Goal: Task Accomplishment & Management: Manage account settings

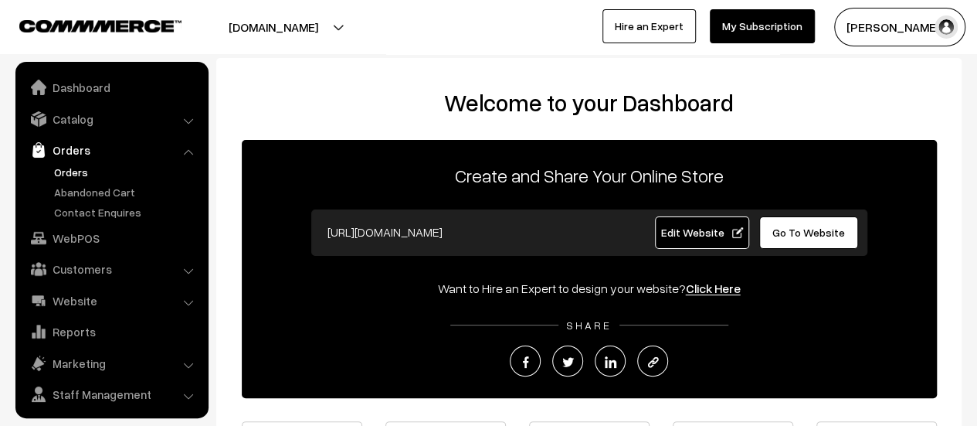
click at [76, 176] on link "Orders" at bounding box center [126, 172] width 153 height 16
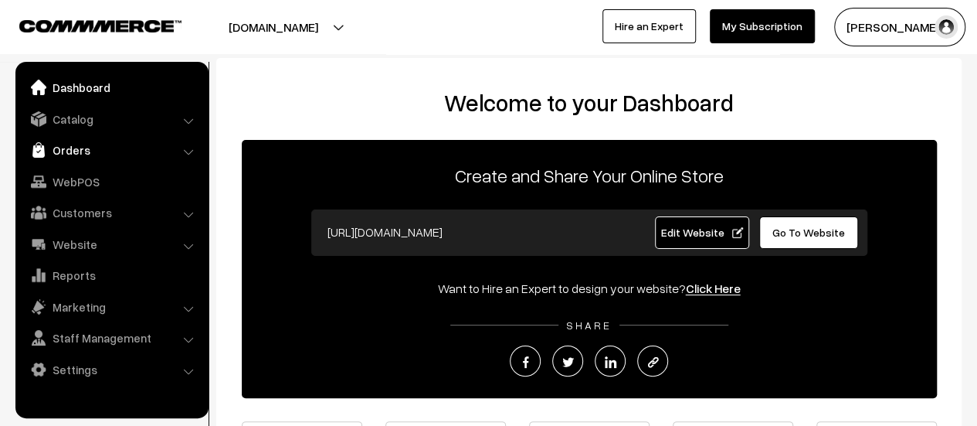
click at [62, 144] on link "Orders" at bounding box center [111, 150] width 184 height 28
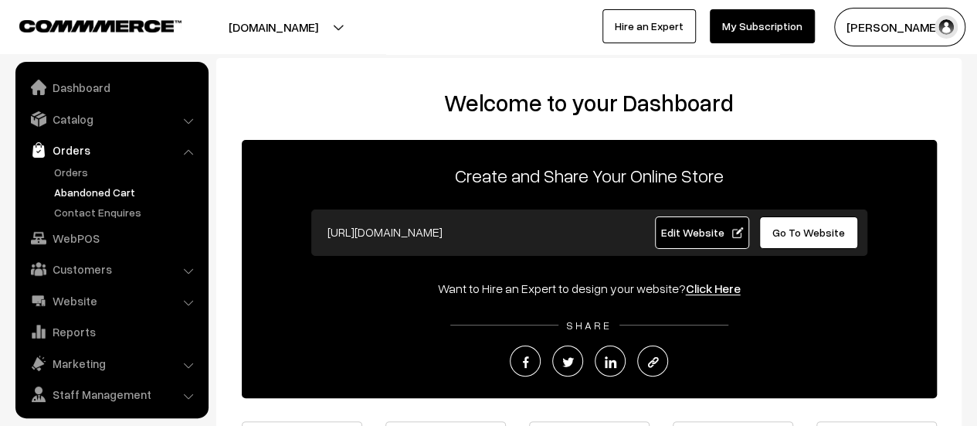
click at [77, 190] on link "Abandoned Cart" at bounding box center [126, 192] width 153 height 16
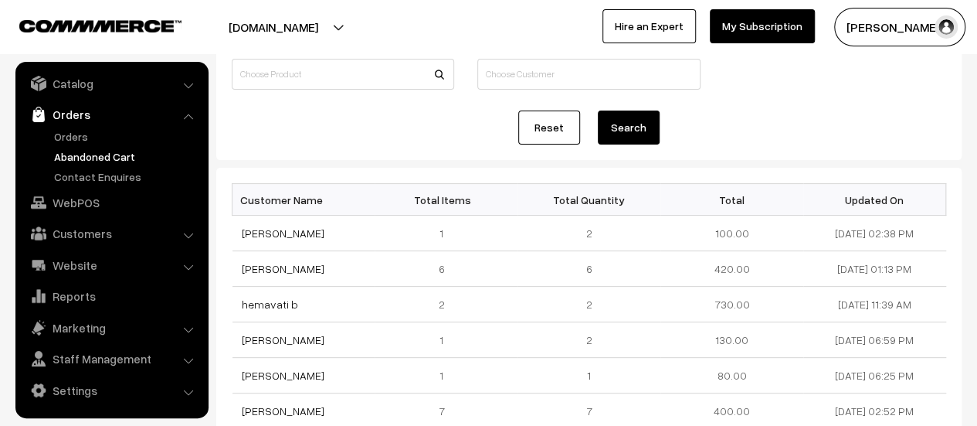
scroll to position [119, 0]
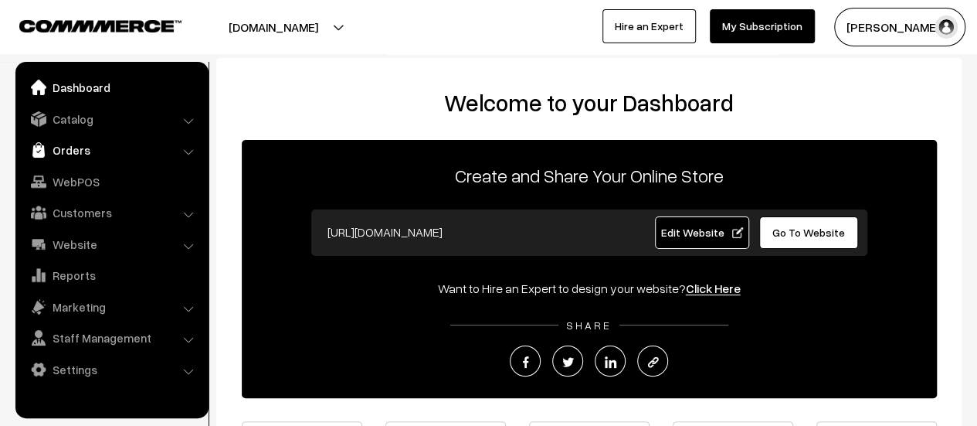
click at [68, 150] on link "Orders" at bounding box center [111, 150] width 184 height 28
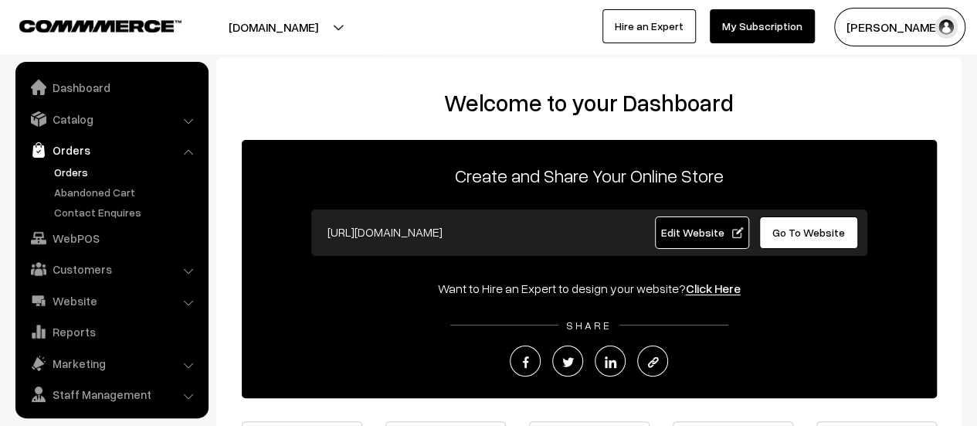
click at [73, 172] on link "Orders" at bounding box center [126, 172] width 153 height 16
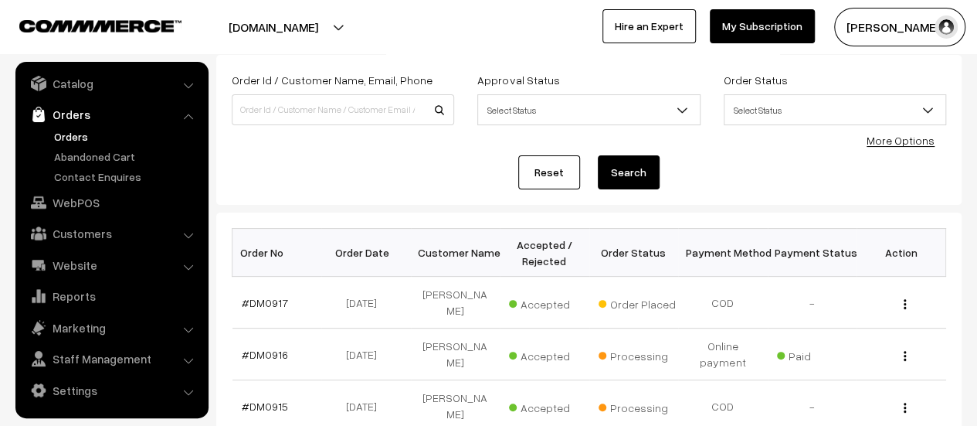
scroll to position [87, 0]
click at [275, 295] on link "#DM0917" at bounding box center [265, 301] width 46 height 13
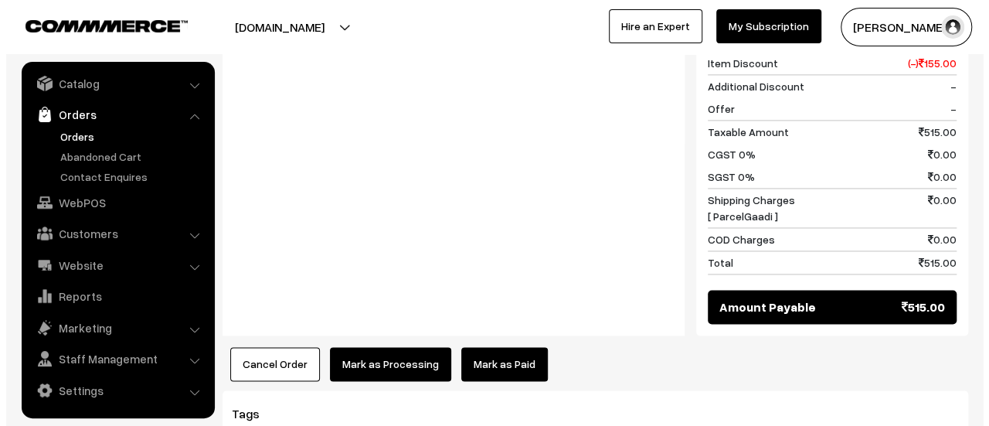
scroll to position [1085, 0]
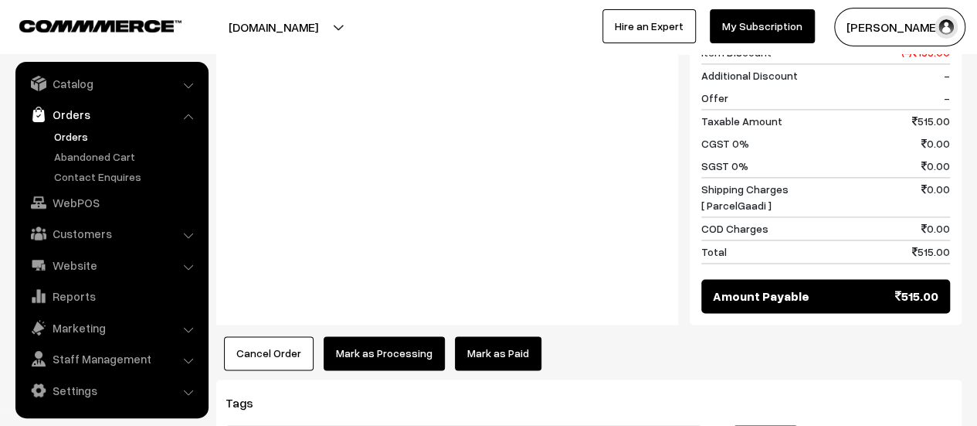
click at [393, 336] on button "Mark as Processing" at bounding box center [384, 353] width 121 height 34
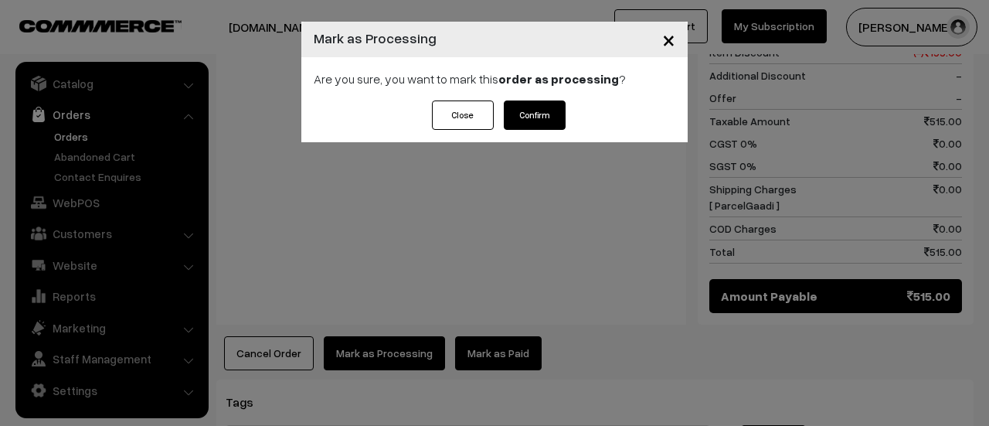
click at [533, 126] on button "Confirm" at bounding box center [535, 114] width 62 height 29
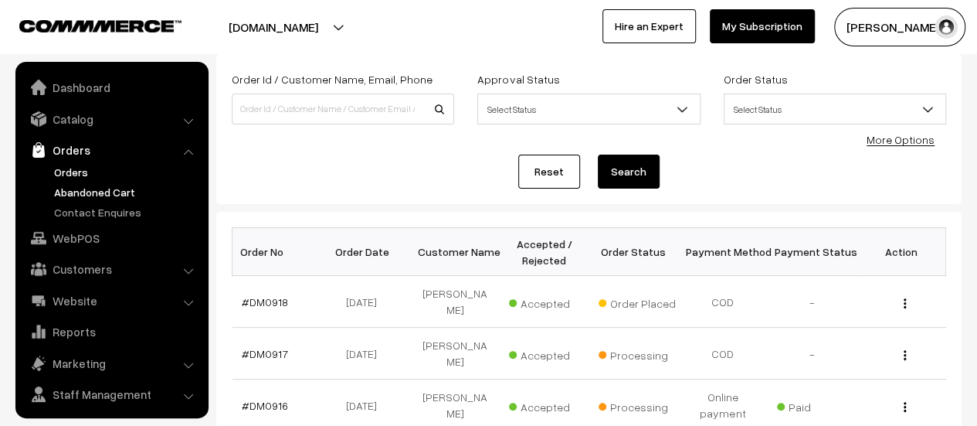
scroll to position [36, 0]
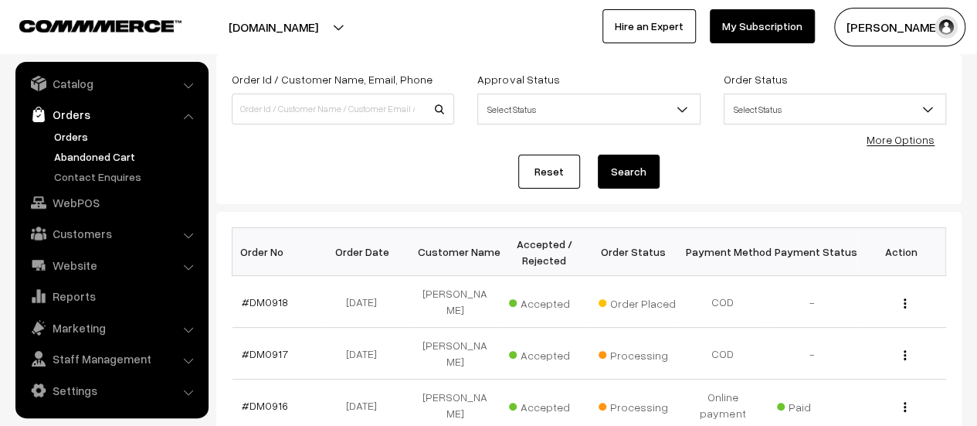
click at [93, 153] on link "Abandoned Cart" at bounding box center [126, 156] width 153 height 16
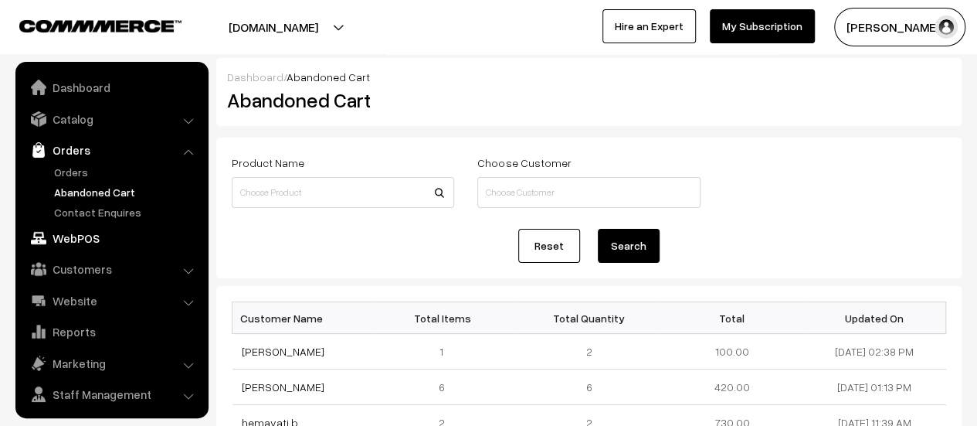
scroll to position [36, 0]
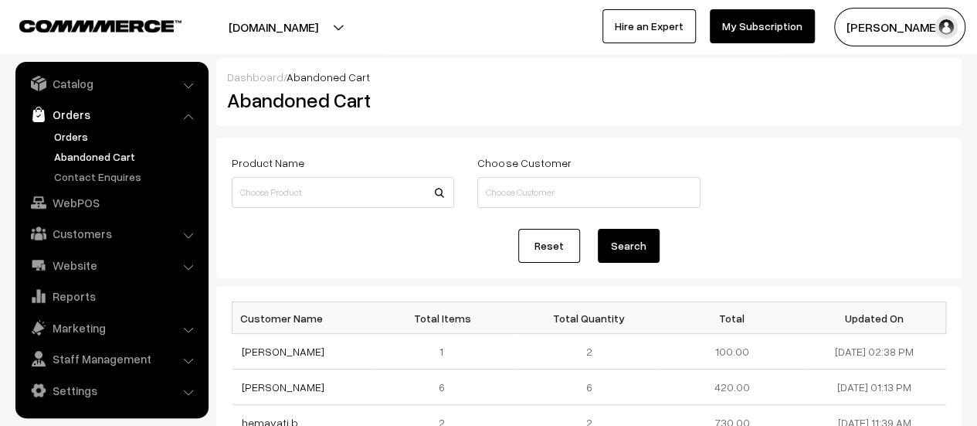
click at [67, 131] on link "Orders" at bounding box center [126, 136] width 153 height 16
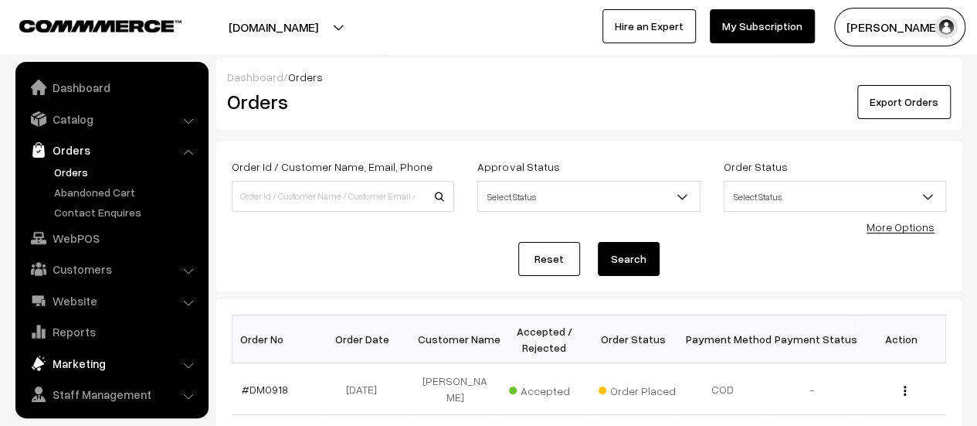
scroll to position [36, 0]
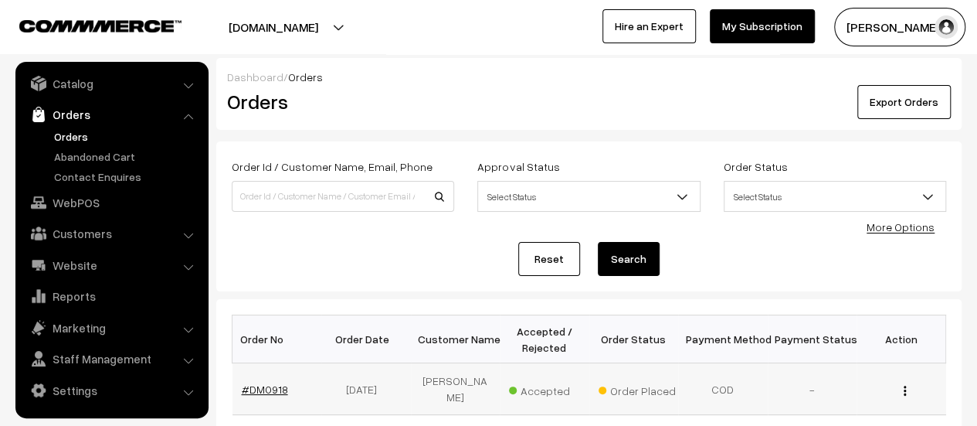
click at [262, 383] on link "#DM0918" at bounding box center [265, 388] width 46 height 13
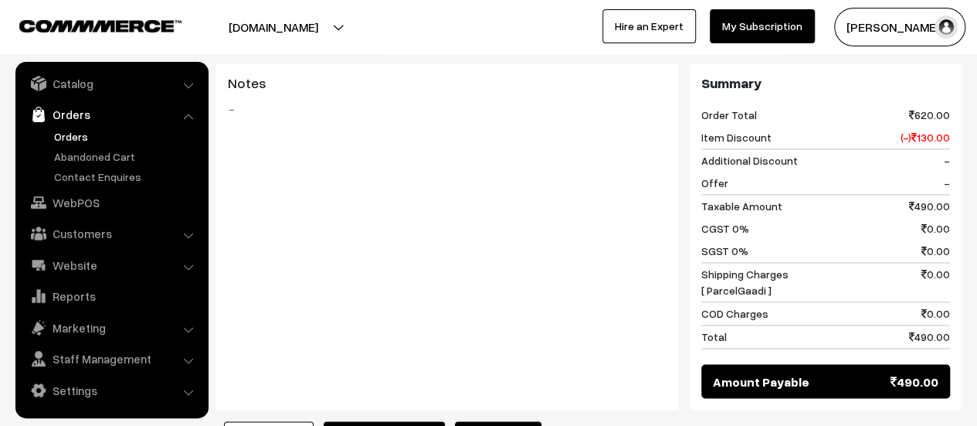
scroll to position [1322, 0]
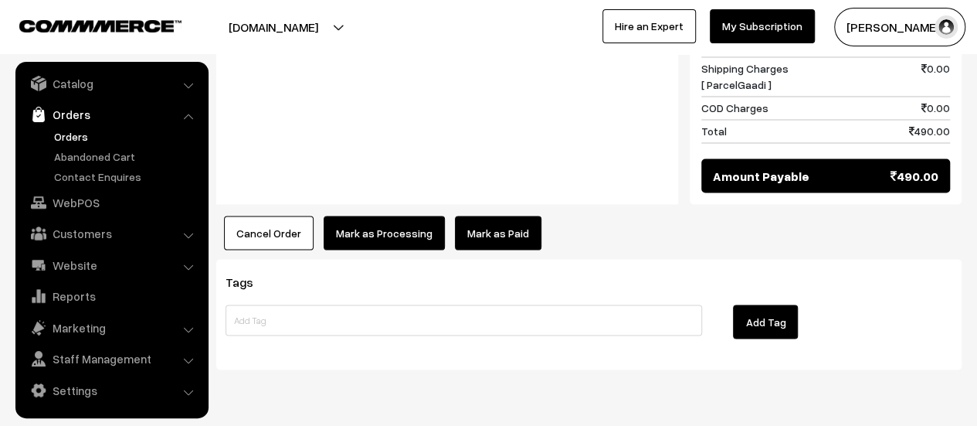
click at [373, 216] on button "Mark as Processing" at bounding box center [384, 233] width 121 height 34
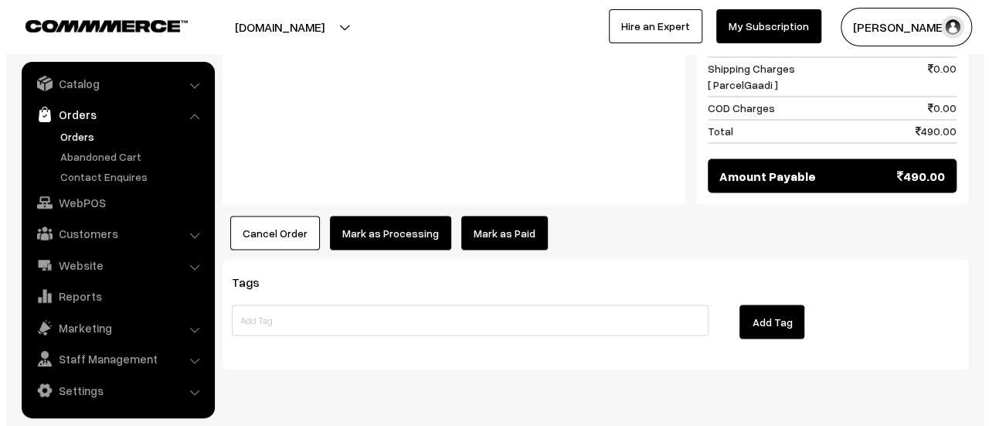
scroll to position [1323, 0]
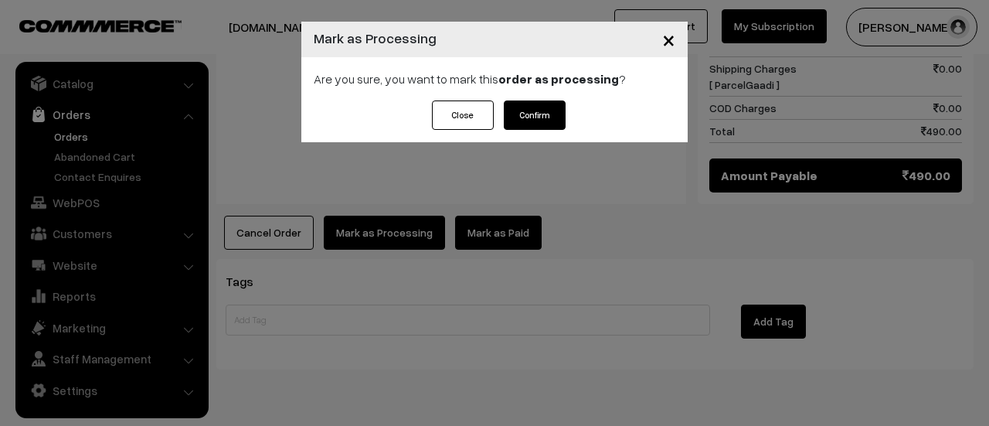
click at [527, 117] on button "Confirm" at bounding box center [535, 114] width 62 height 29
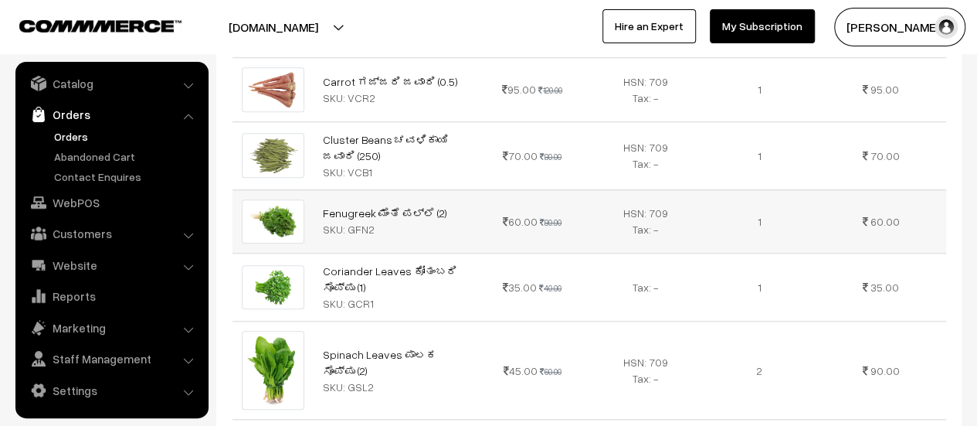
scroll to position [624, 0]
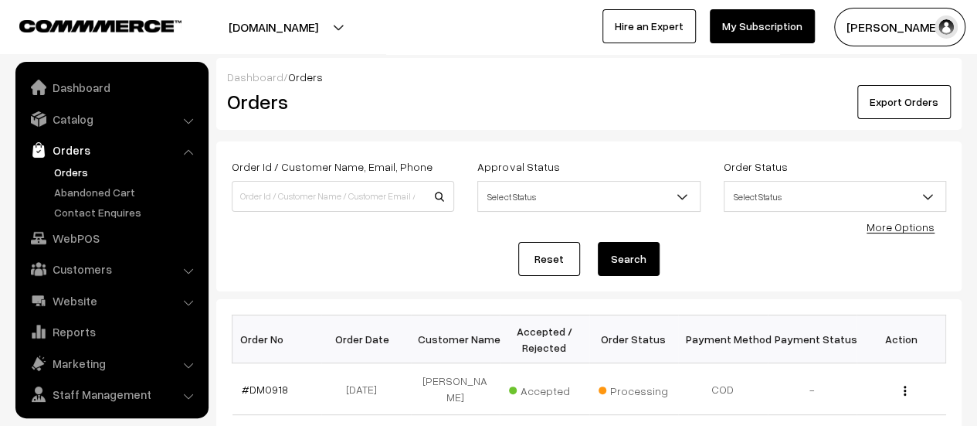
scroll to position [36, 0]
